Goal: Task Accomplishment & Management: Use online tool/utility

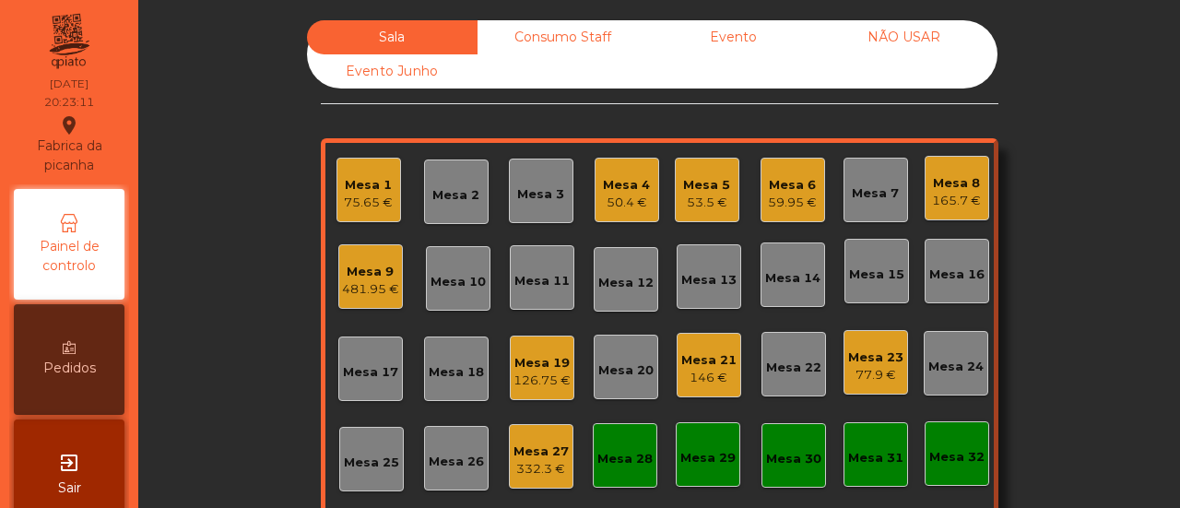
scroll to position [218, 0]
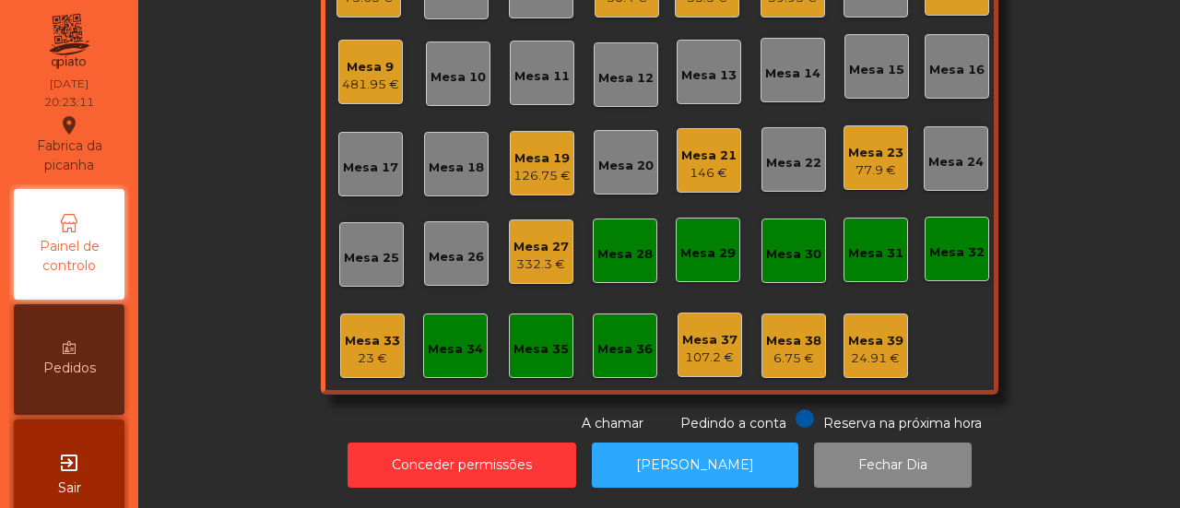
click at [370, 58] on div "Mesa 9" at bounding box center [370, 67] width 57 height 18
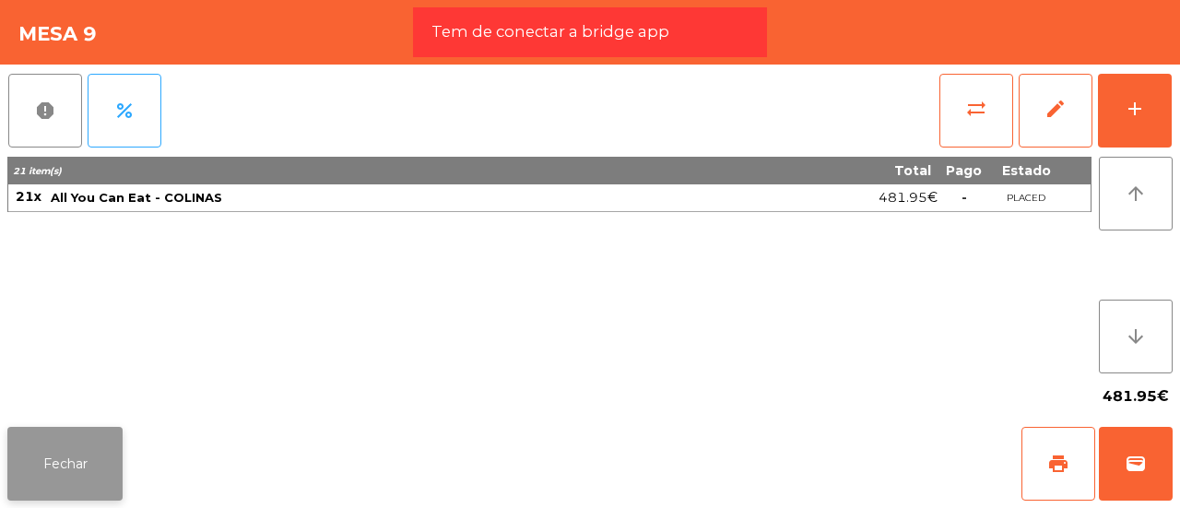
click at [94, 463] on button "Fechar" at bounding box center [64, 464] width 115 height 74
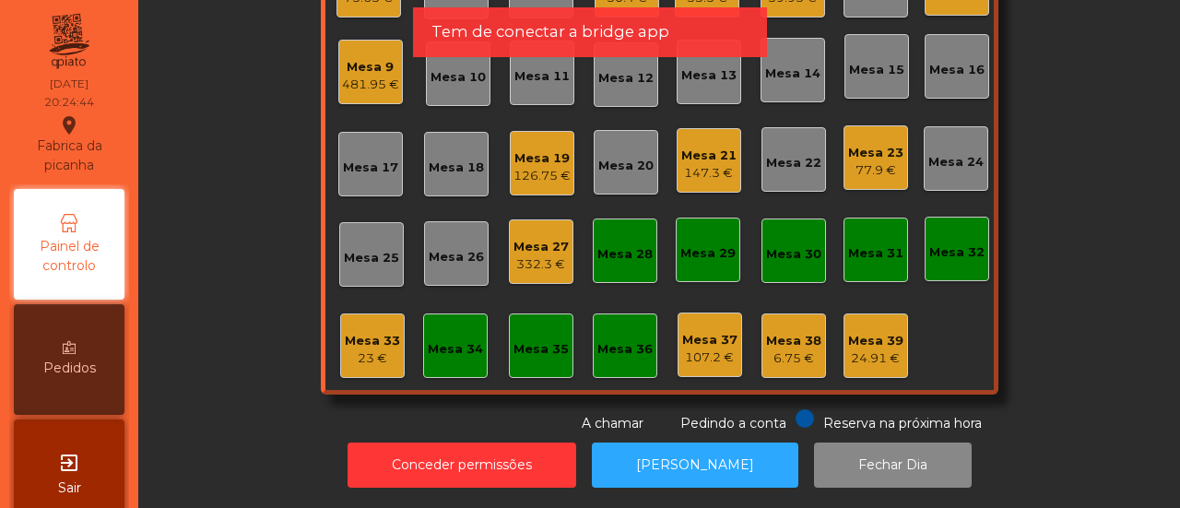
click at [366, 332] on div "Mesa 33" at bounding box center [372, 341] width 55 height 18
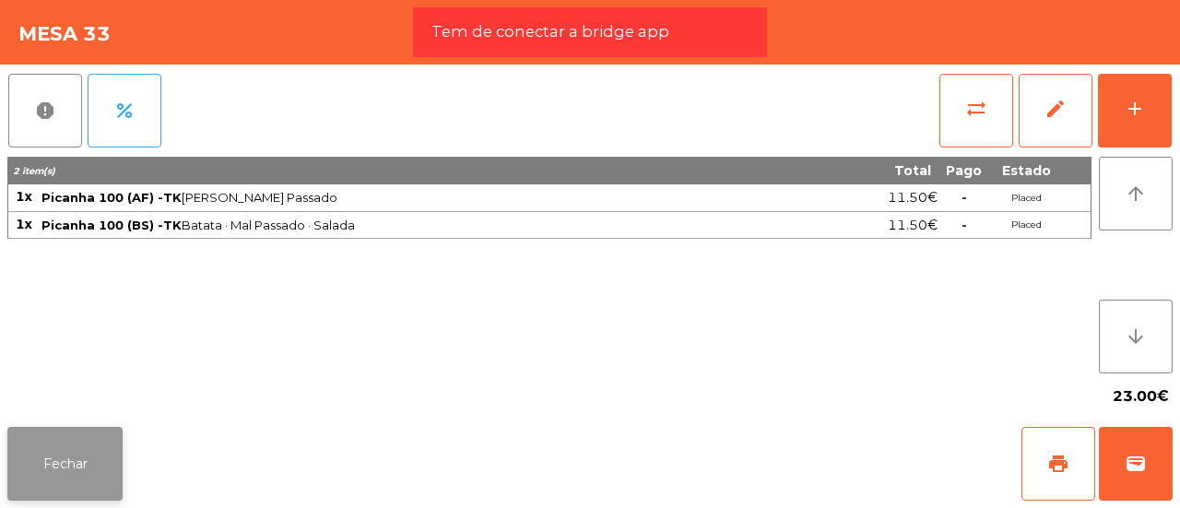
click at [76, 473] on button "Fechar" at bounding box center [64, 464] width 115 height 74
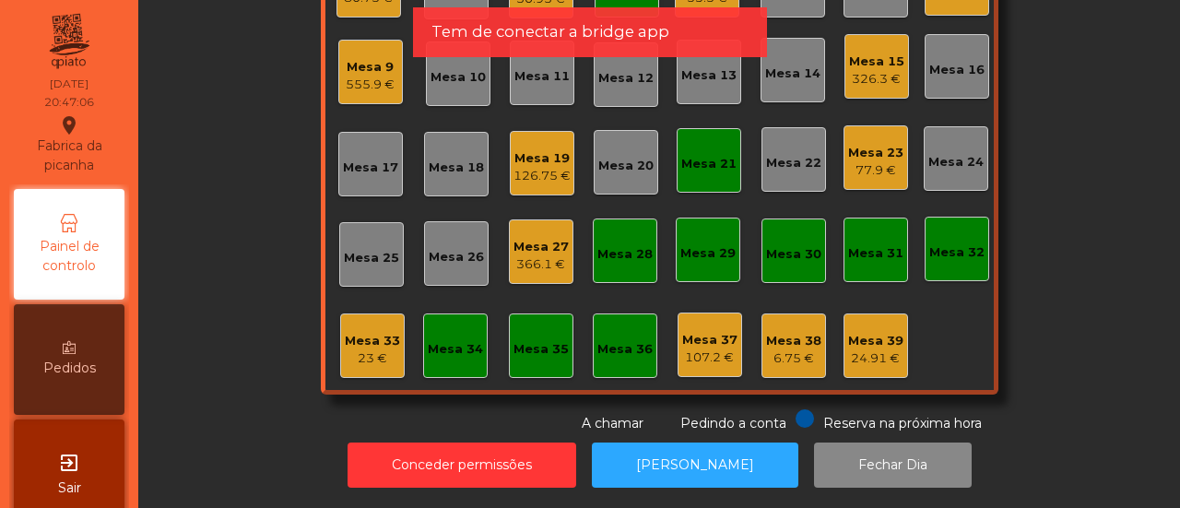
click at [552, 238] on div "Mesa 27" at bounding box center [541, 247] width 55 height 18
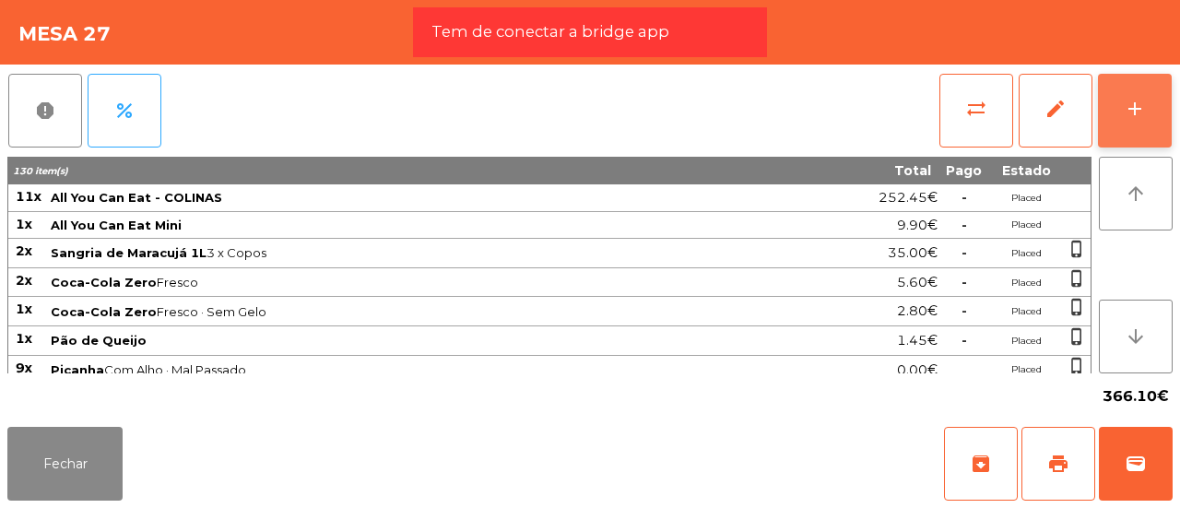
click at [1126, 117] on div "add" at bounding box center [1135, 109] width 22 height 22
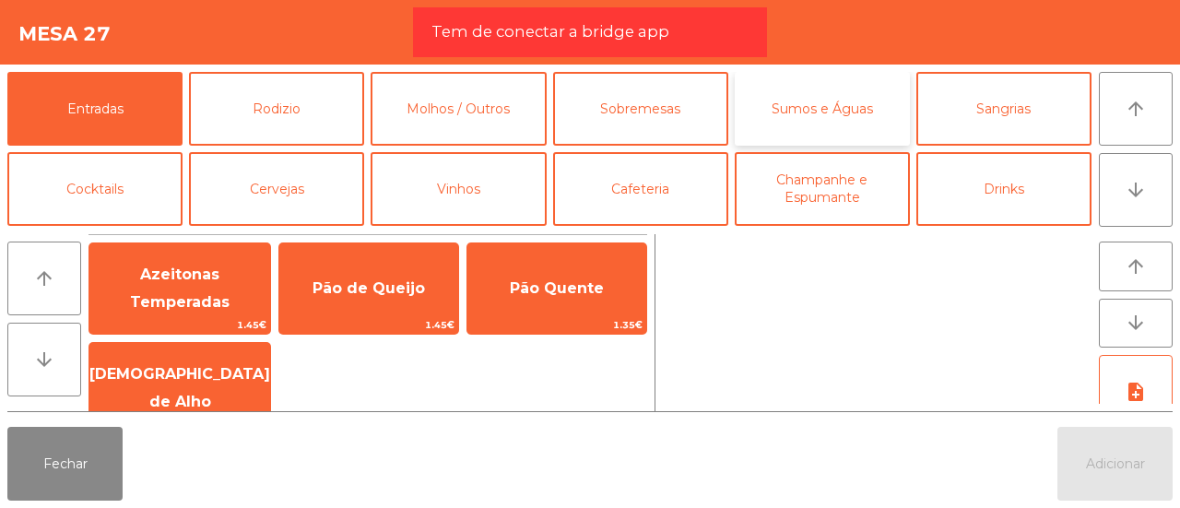
click at [758, 101] on button "Sumos e Águas" at bounding box center [822, 109] width 175 height 74
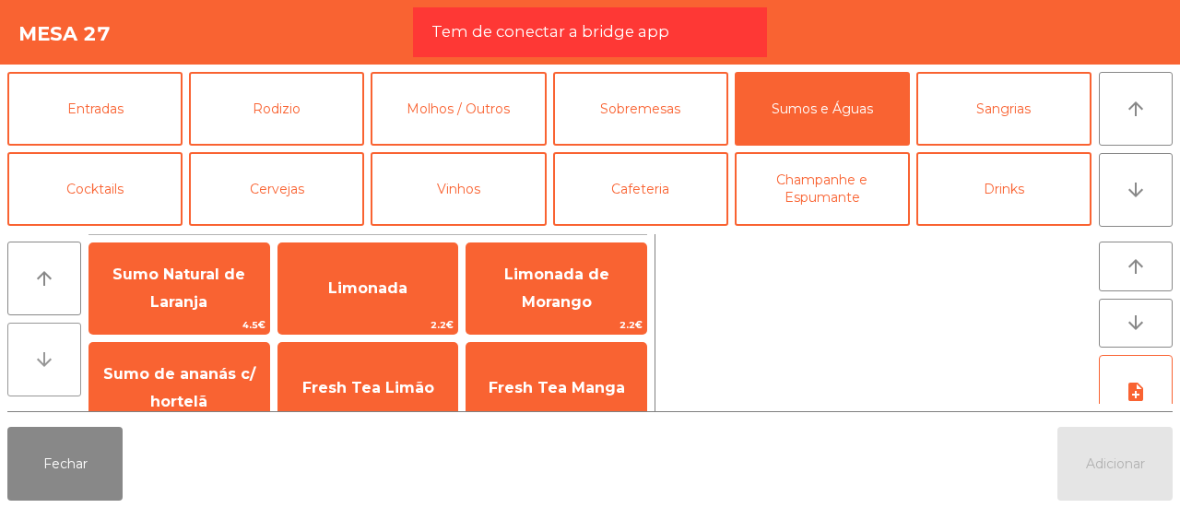
click at [50, 365] on icon "arrow_downward" at bounding box center [44, 360] width 22 height 22
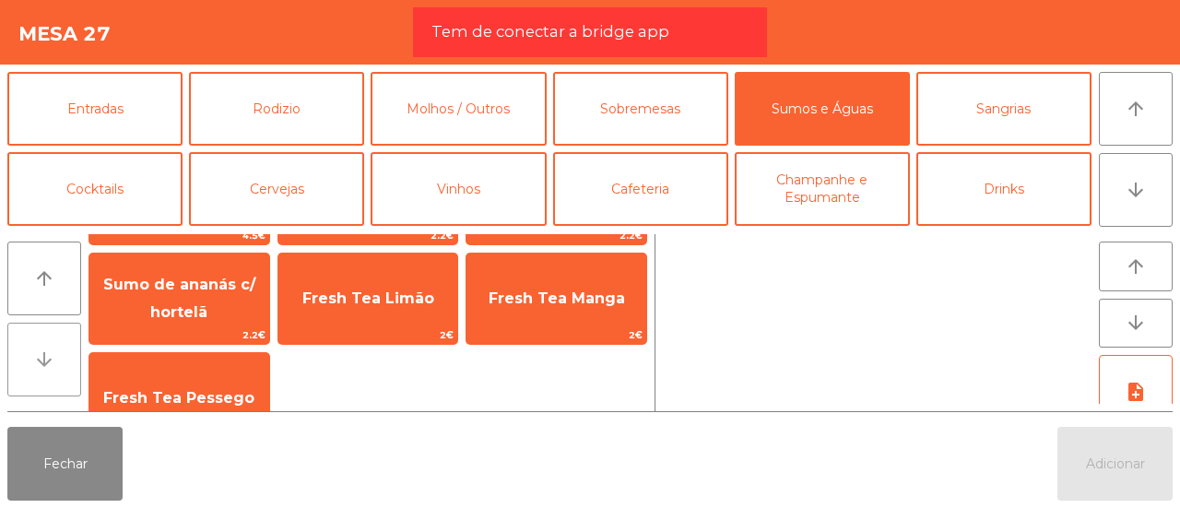
click at [50, 365] on icon "arrow_downward" at bounding box center [44, 360] width 22 height 22
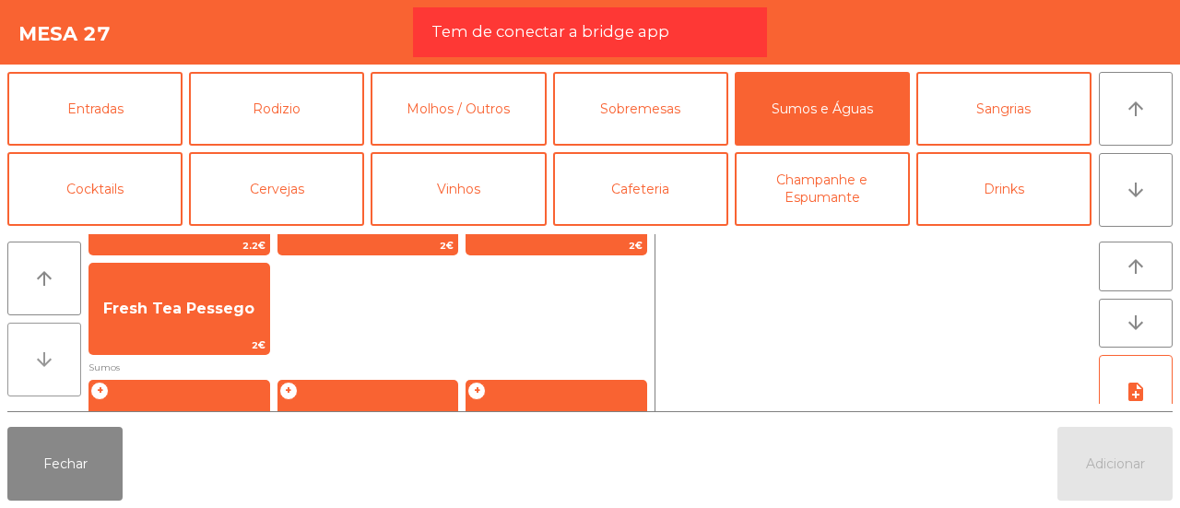
click at [50, 365] on icon "arrow_downward" at bounding box center [44, 360] width 22 height 22
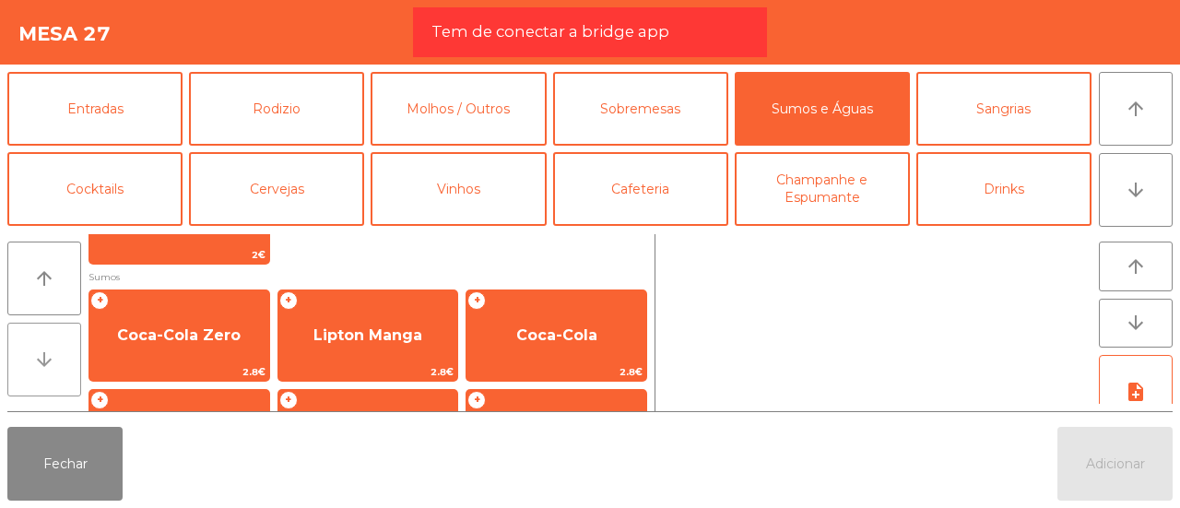
click at [50, 365] on icon "arrow_downward" at bounding box center [44, 360] width 22 height 22
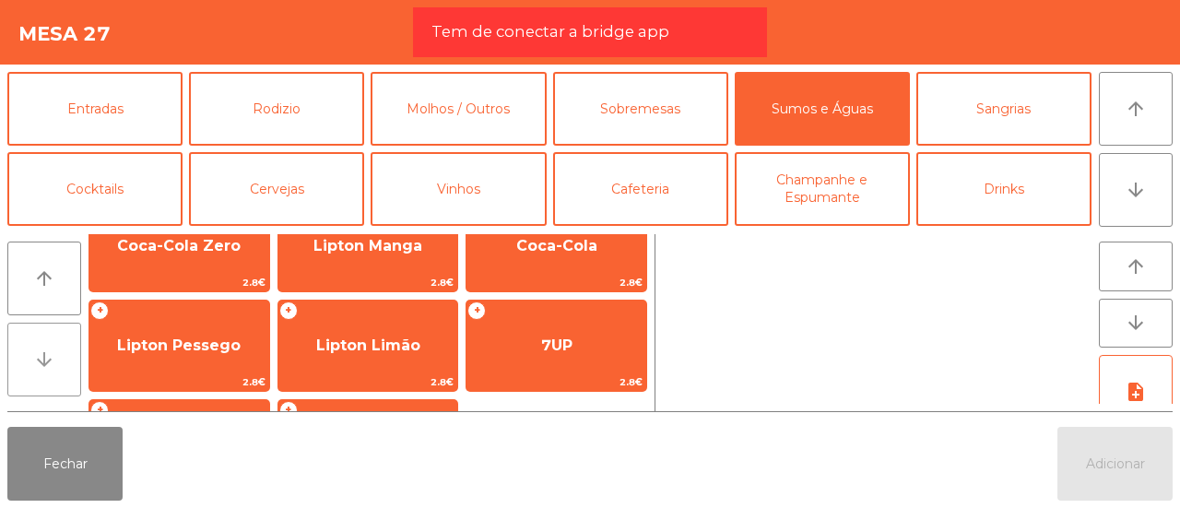
click at [50, 365] on icon "arrow_downward" at bounding box center [44, 360] width 22 height 22
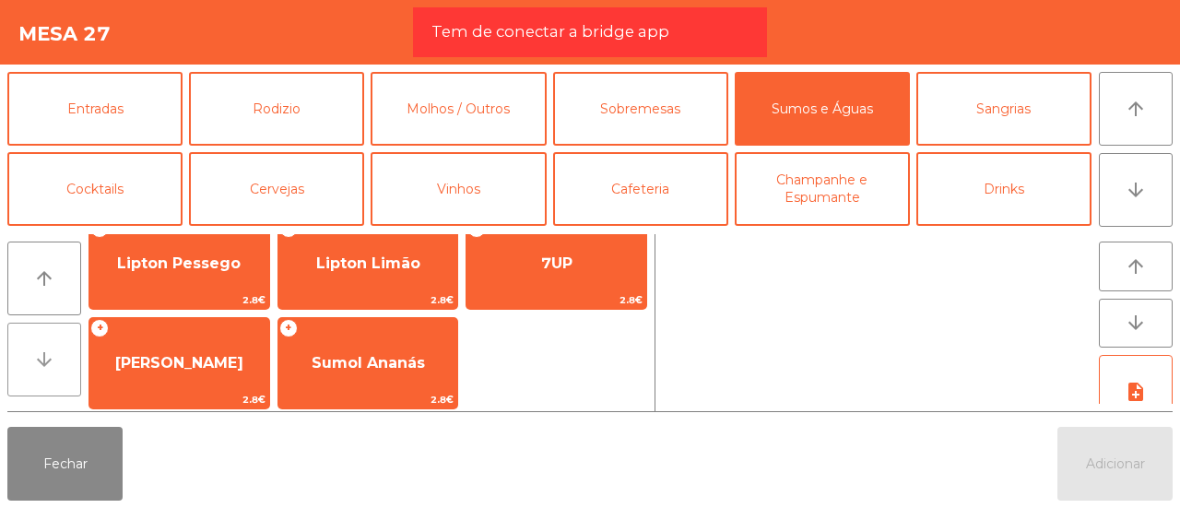
scroll to position [448, 0]
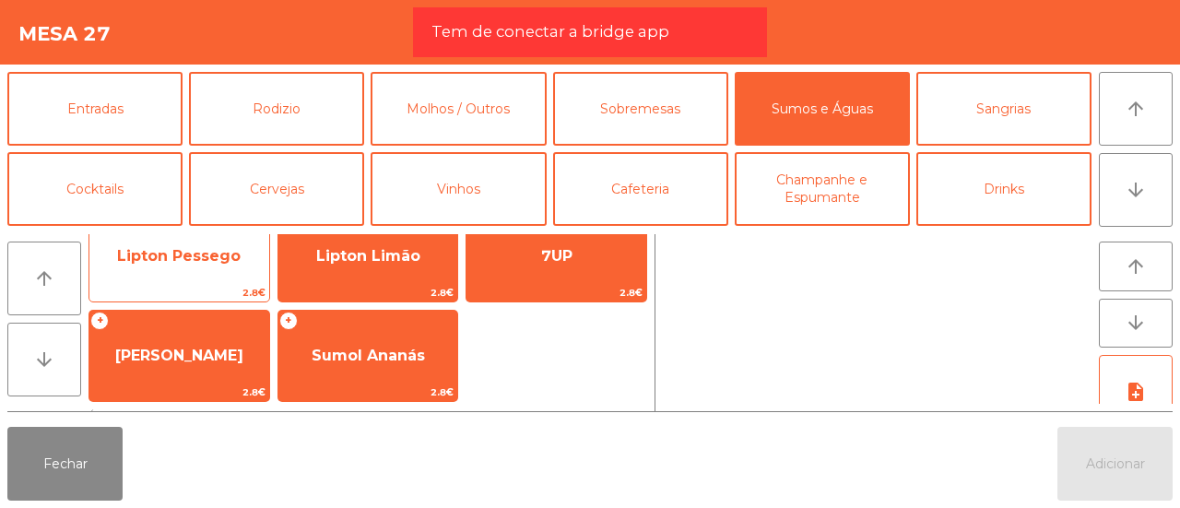
click at [127, 267] on span "Lipton Pessego" at bounding box center [179, 256] width 180 height 50
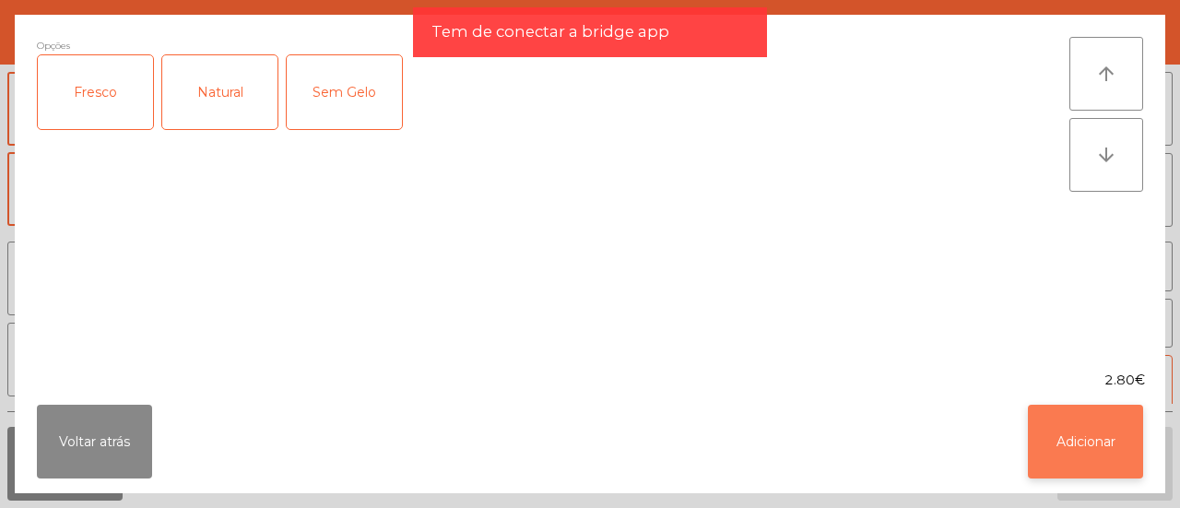
click at [1097, 451] on button "Adicionar" at bounding box center [1085, 442] width 115 height 74
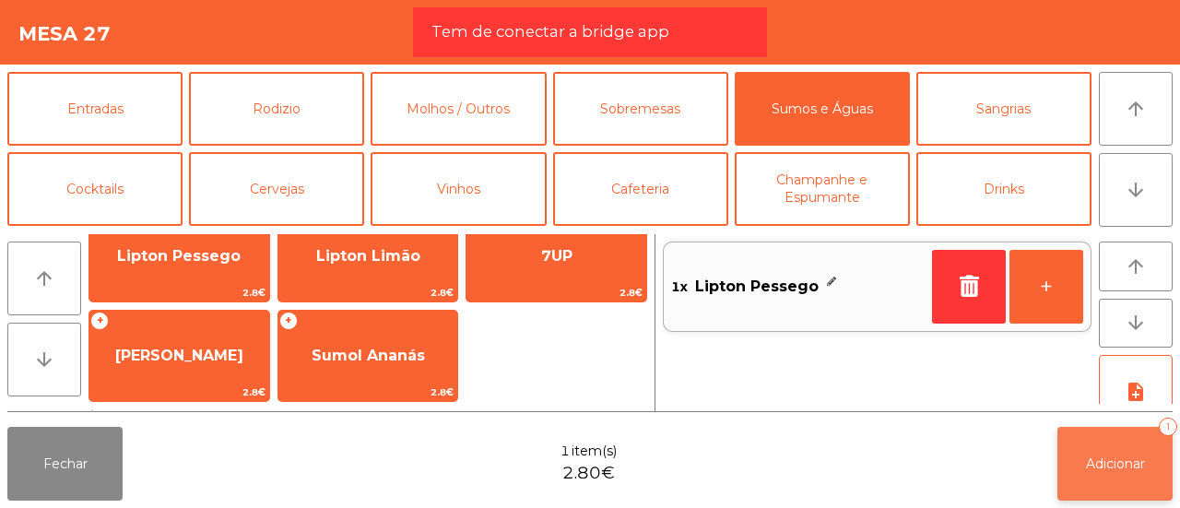
click at [1129, 465] on span "Adicionar" at bounding box center [1115, 464] width 59 height 17
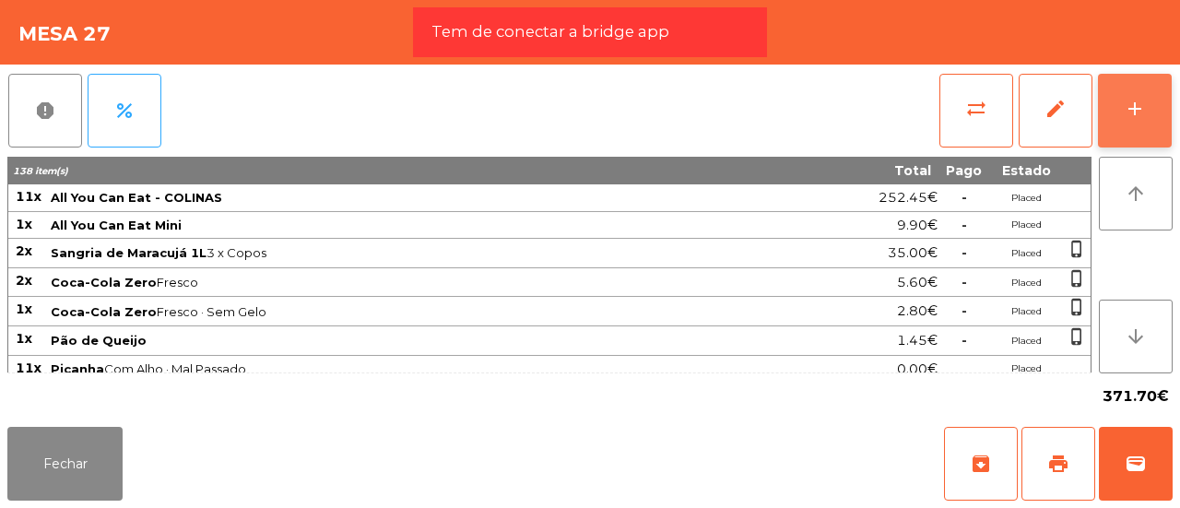
click at [1113, 111] on button "add" at bounding box center [1135, 111] width 74 height 74
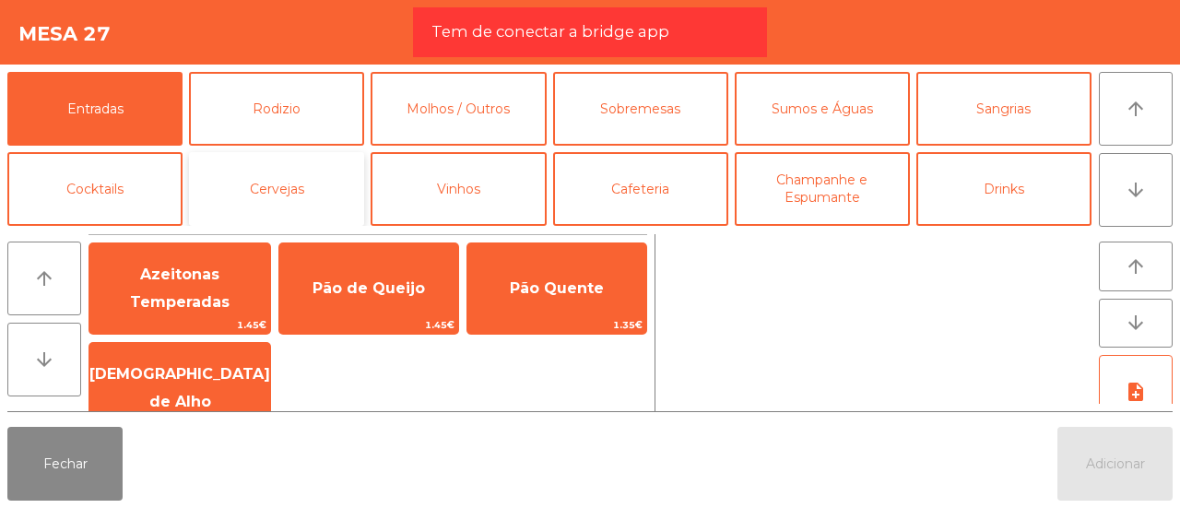
click at [226, 215] on button "Cervejas" at bounding box center [276, 189] width 175 height 74
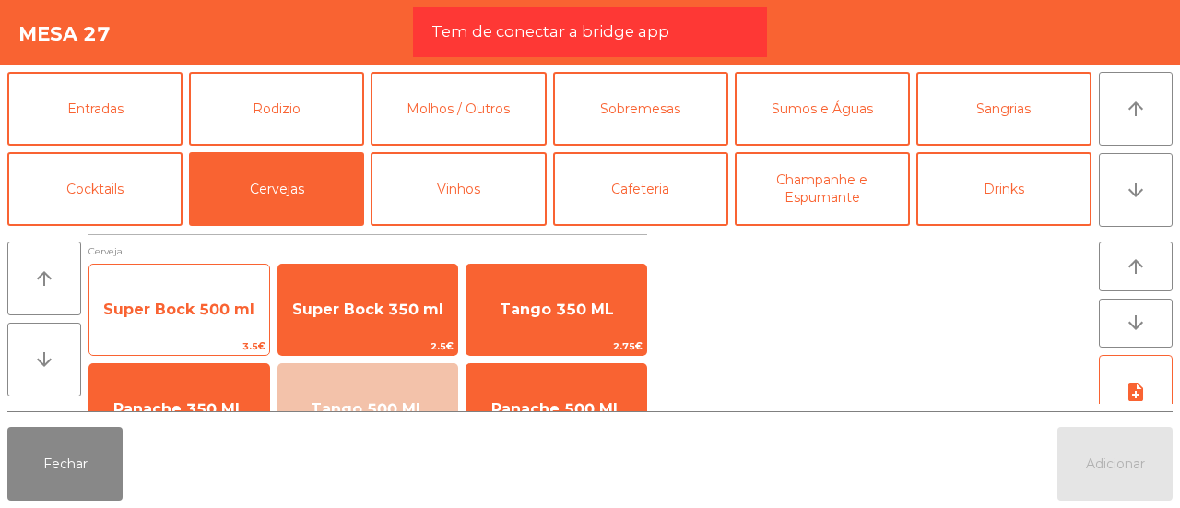
click at [208, 320] on span "Super Bock 500 ml" at bounding box center [179, 310] width 180 height 50
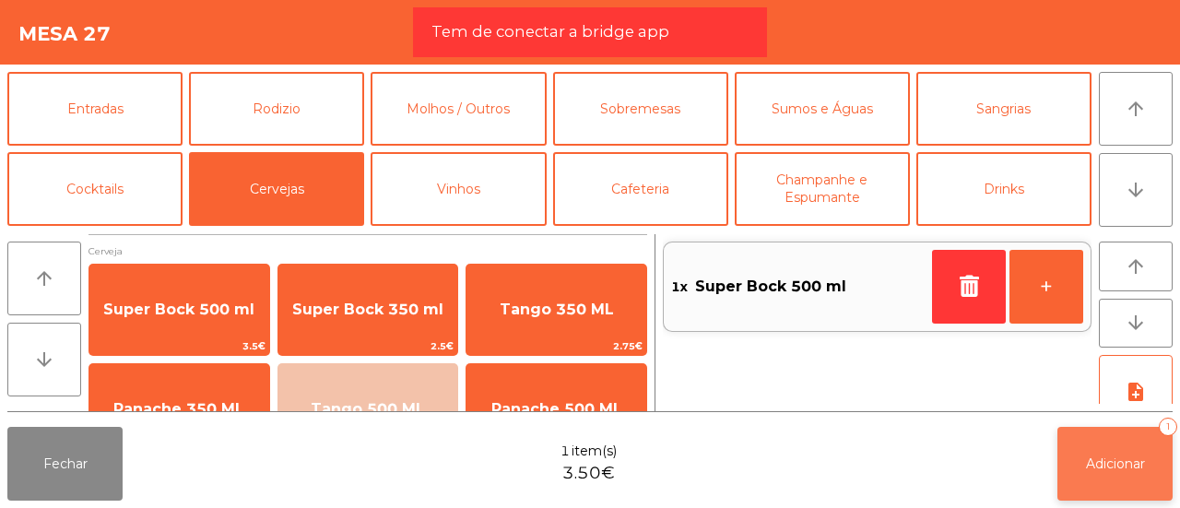
click at [1090, 483] on button "Adicionar 1" at bounding box center [1115, 464] width 115 height 74
